Goal: Entertainment & Leisure: Consume media (video, audio)

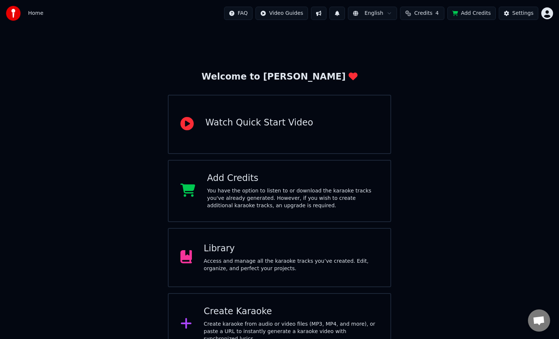
click at [274, 253] on div "Library" at bounding box center [291, 248] width 175 height 12
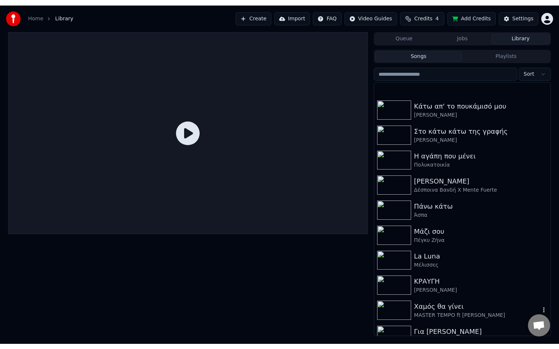
scroll to position [148, 0]
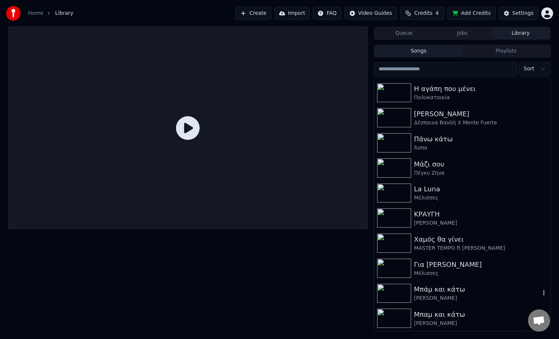
click at [455, 297] on div "[PERSON_NAME]" at bounding box center [477, 297] width 126 height 7
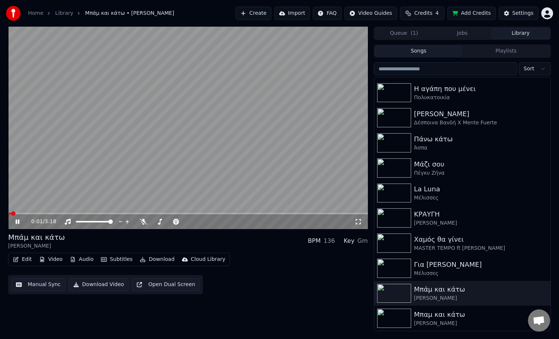
click at [164, 285] on button "Open Dual Screen" at bounding box center [166, 284] width 68 height 13
click at [16, 220] on icon at bounding box center [18, 221] width 4 height 4
click at [360, 222] on icon at bounding box center [357, 221] width 7 height 6
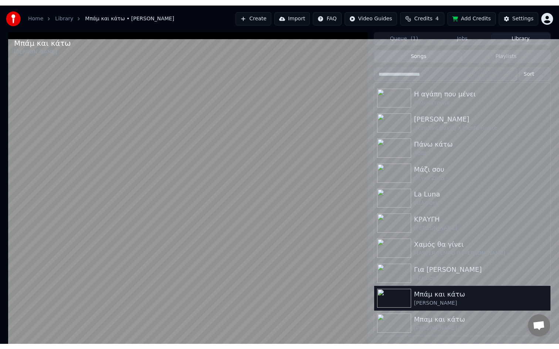
scroll to position [140, 0]
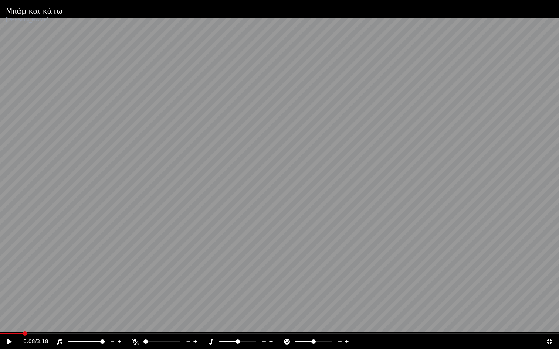
click at [23, 336] on span at bounding box center [25, 334] width 4 height 4
click at [9, 338] on icon at bounding box center [14, 342] width 17 height 6
click at [60, 332] on span at bounding box center [61, 334] width 4 height 4
click at [60, 330] on video at bounding box center [279, 174] width 559 height 349
click at [115, 332] on span at bounding box center [117, 334] width 4 height 4
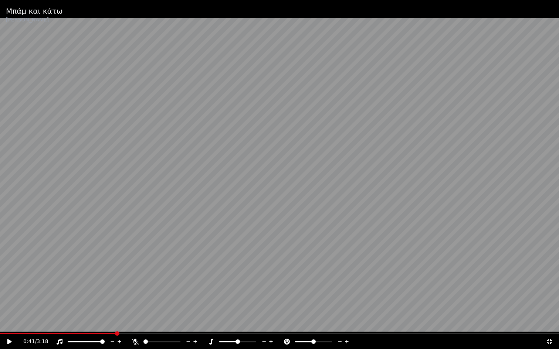
click at [12, 338] on icon at bounding box center [14, 342] width 17 height 6
click at [246, 142] on video at bounding box center [279, 174] width 559 height 349
